Goal: Information Seeking & Learning: Learn about a topic

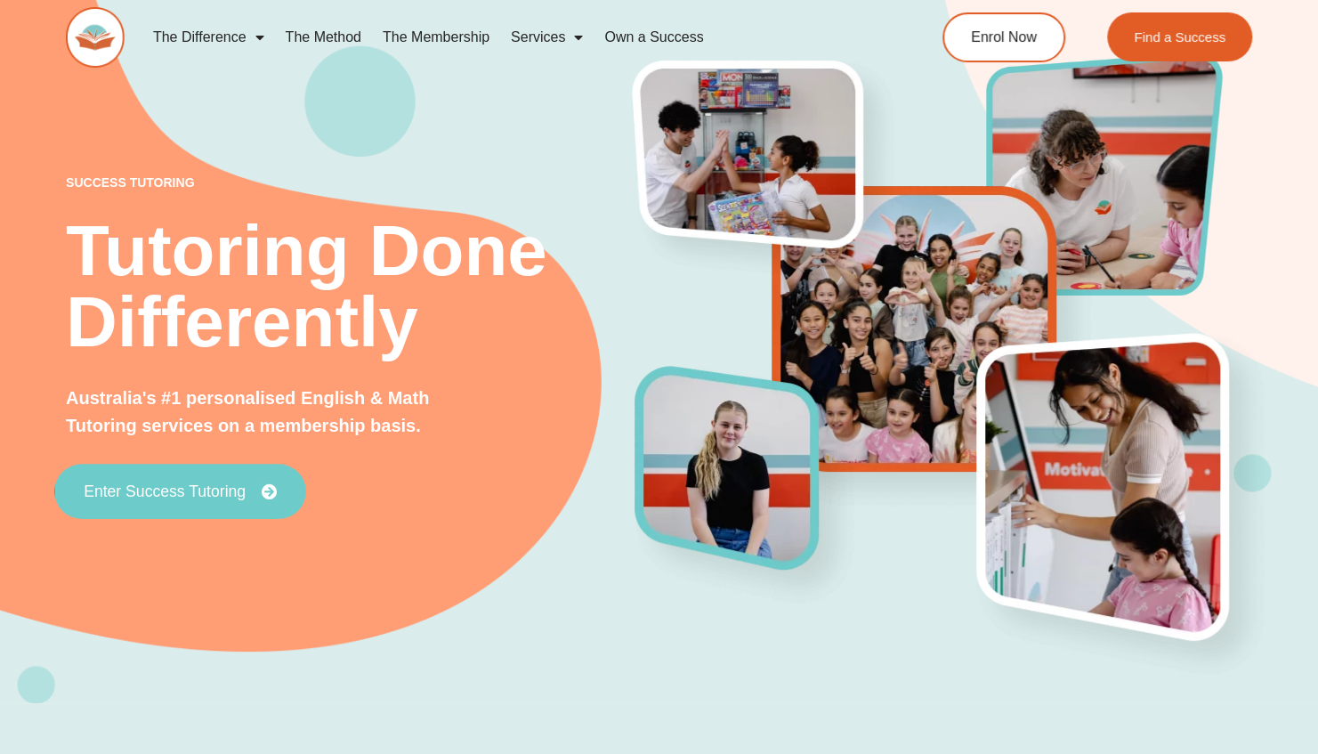
click at [224, 495] on span "Enter Success Tutoring" at bounding box center [165, 492] width 162 height 16
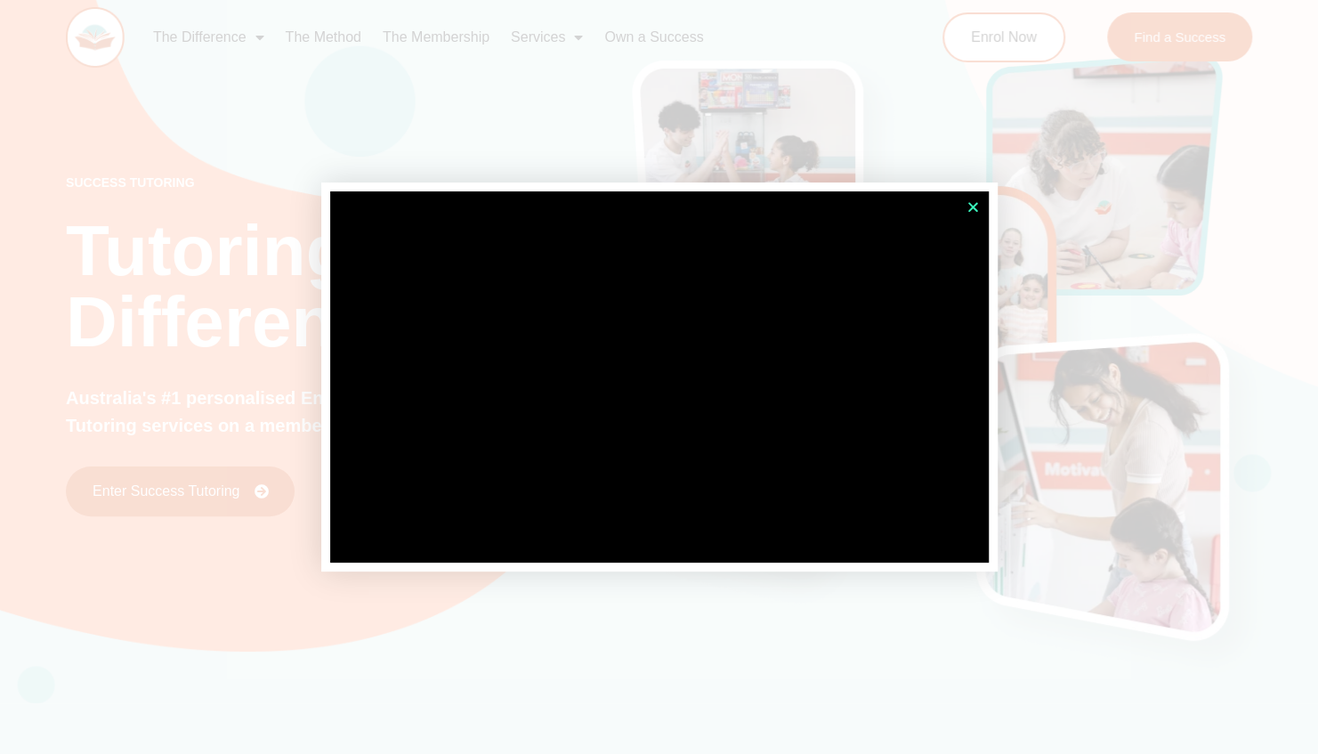
click at [970, 205] on icon "Close" at bounding box center [972, 206] width 13 height 13
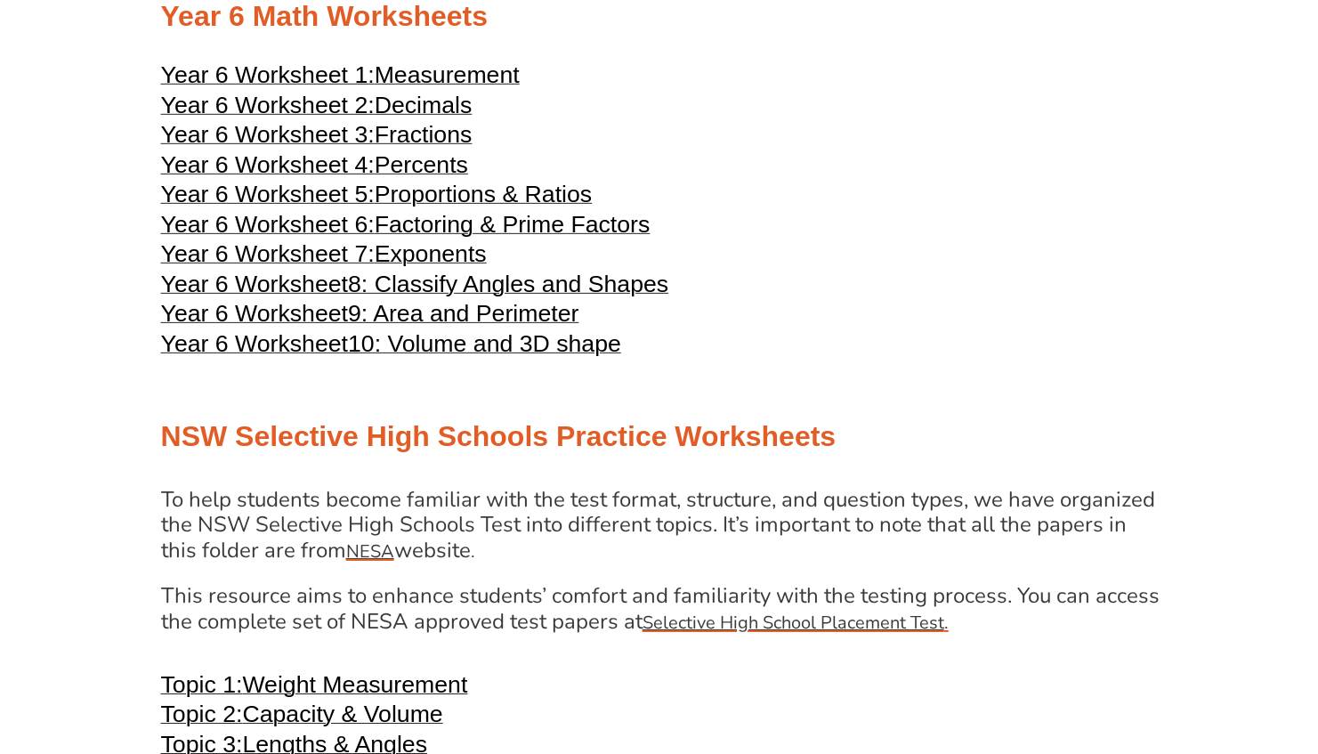
scroll to position [3094, 0]
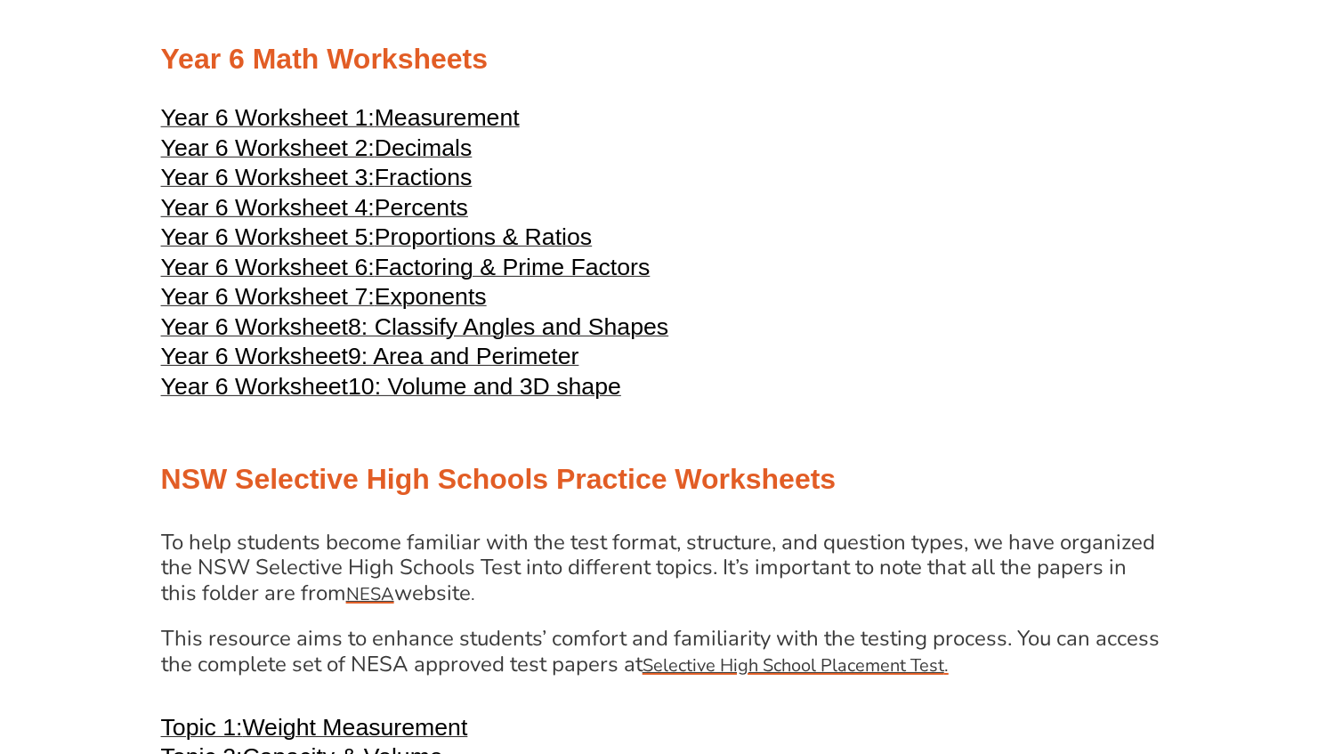
click at [485, 400] on span "10: Volume and 3D shape" at bounding box center [484, 386] width 273 height 27
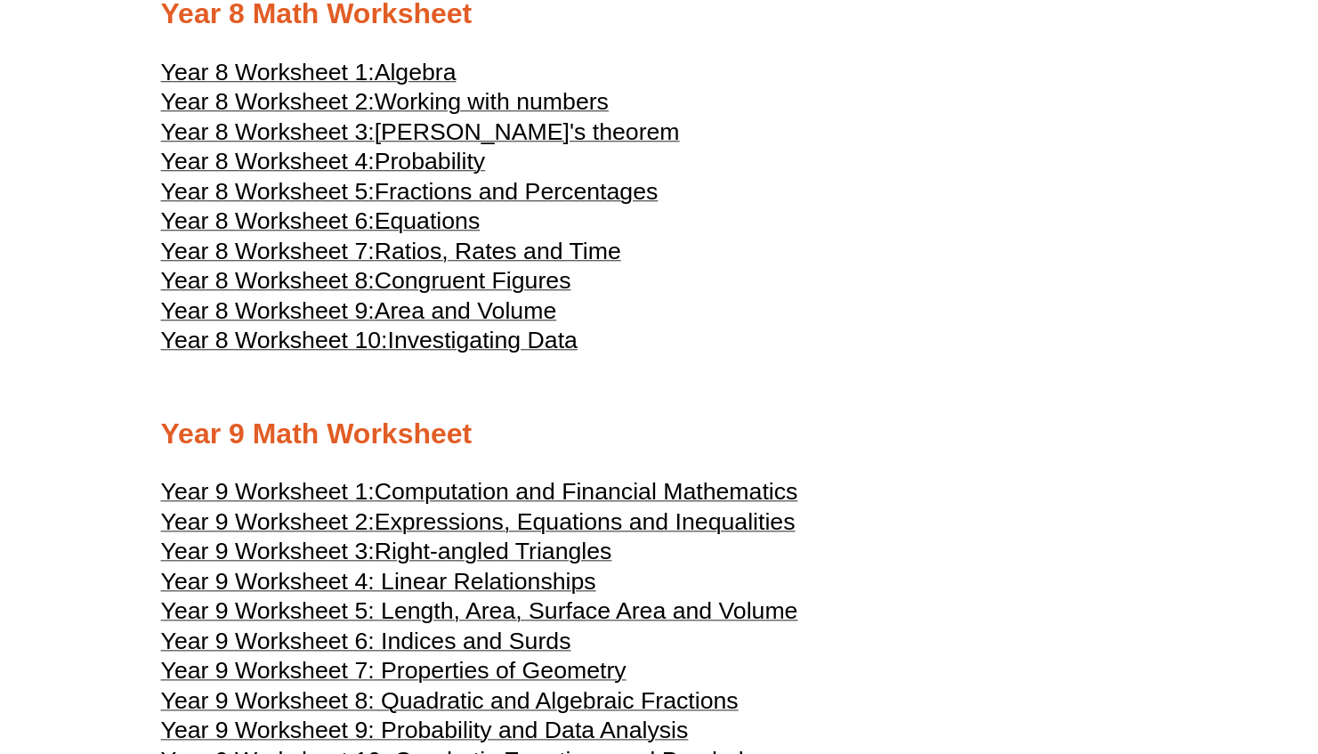
scroll to position [4714, 0]
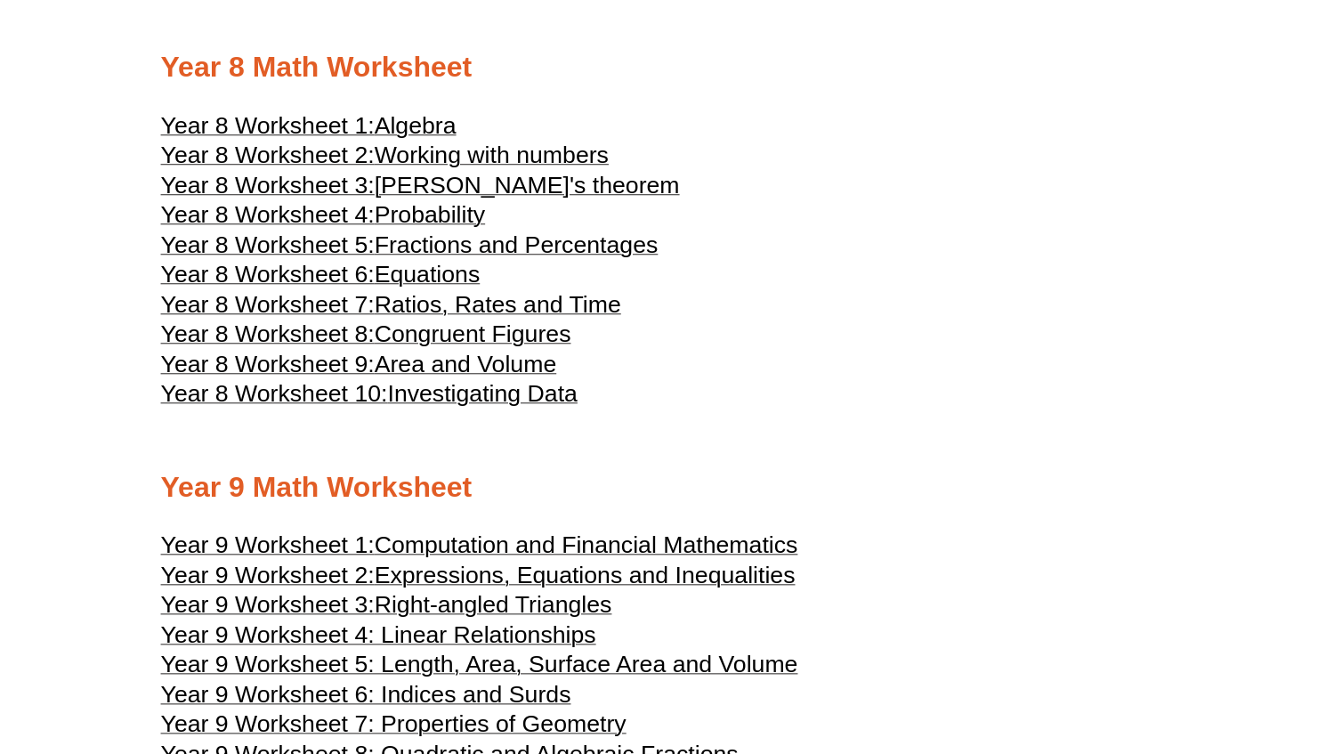
click at [509, 377] on span "Area and Volume" at bounding box center [466, 364] width 182 height 27
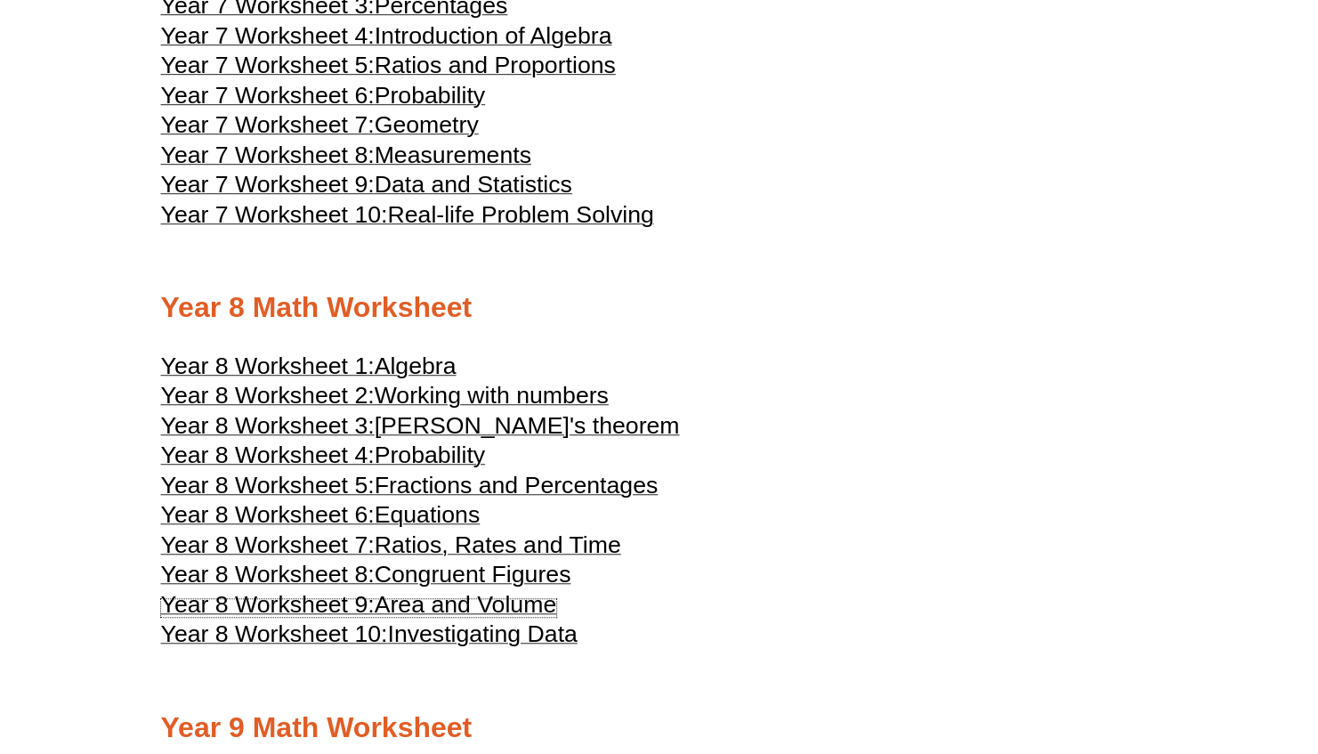
scroll to position [4473, 0]
click at [536, 618] on span "Area and Volume" at bounding box center [466, 605] width 182 height 27
